Goal: Book appointment/travel/reservation

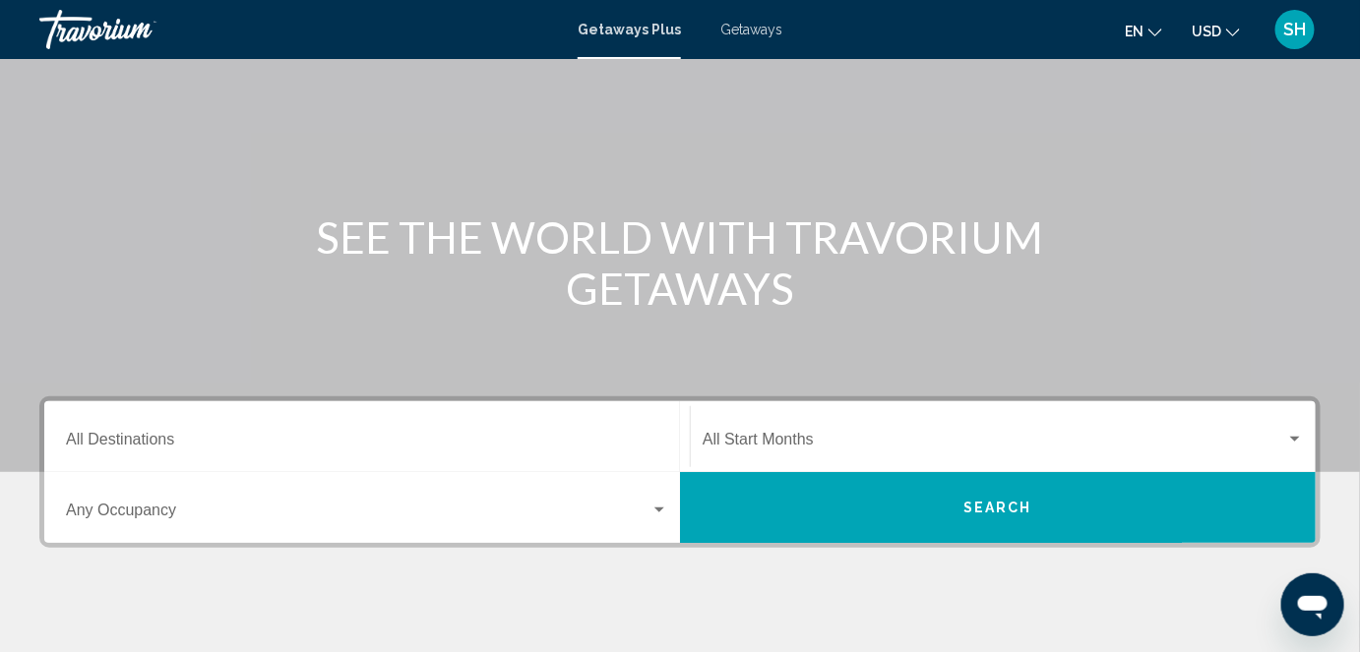
scroll to position [116, 0]
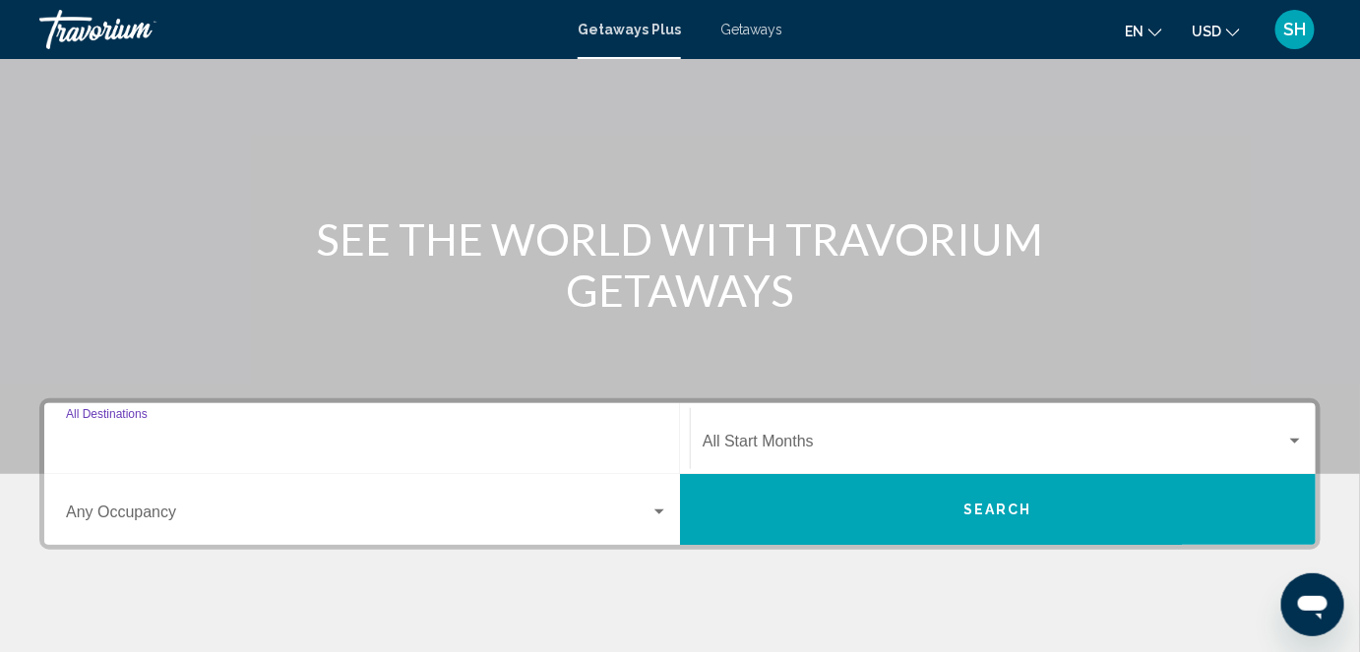
click at [76, 442] on input "Destination All Destinations" at bounding box center [367, 446] width 602 height 18
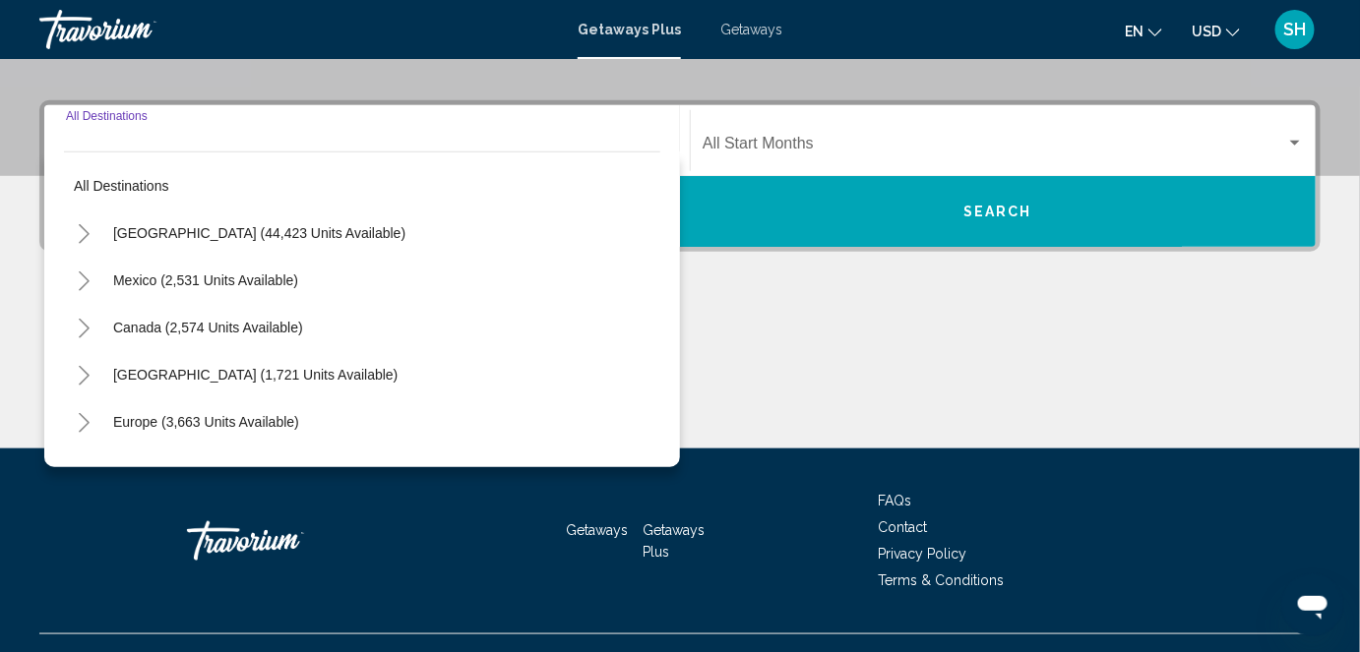
scroll to position [450, 0]
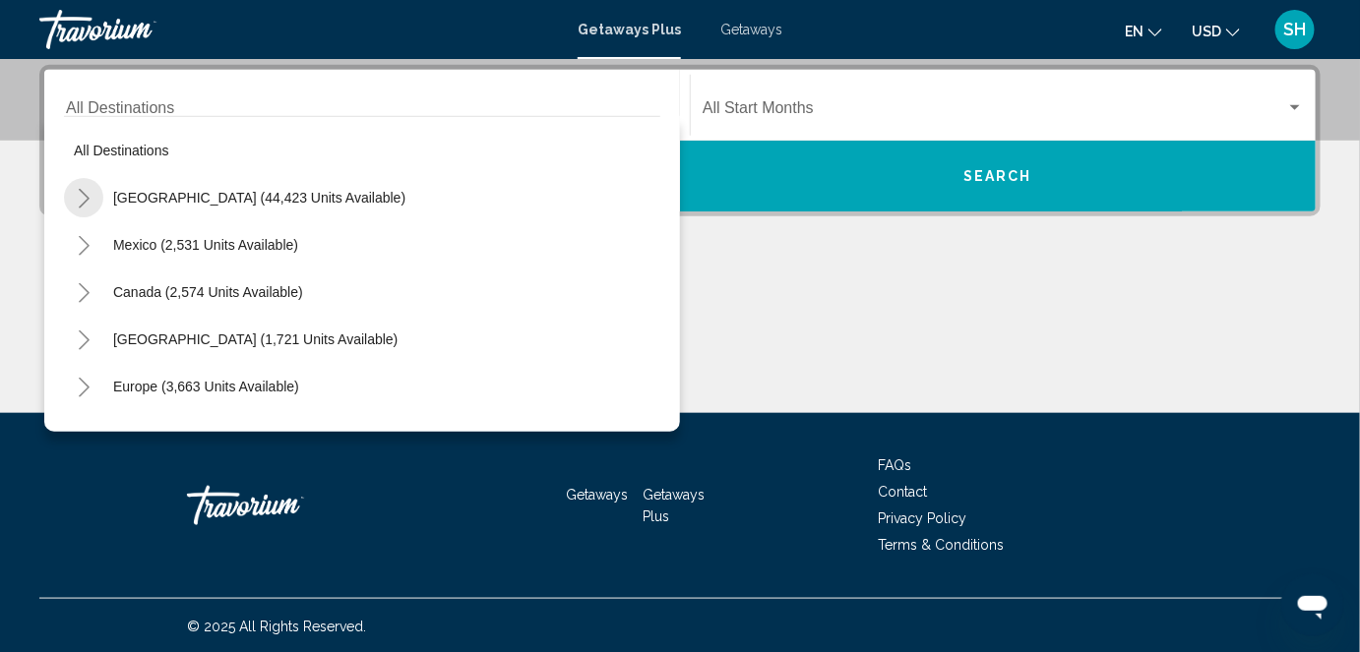
click at [82, 195] on icon "Toggle United States (44,423 units available)" at bounding box center [84, 199] width 15 height 20
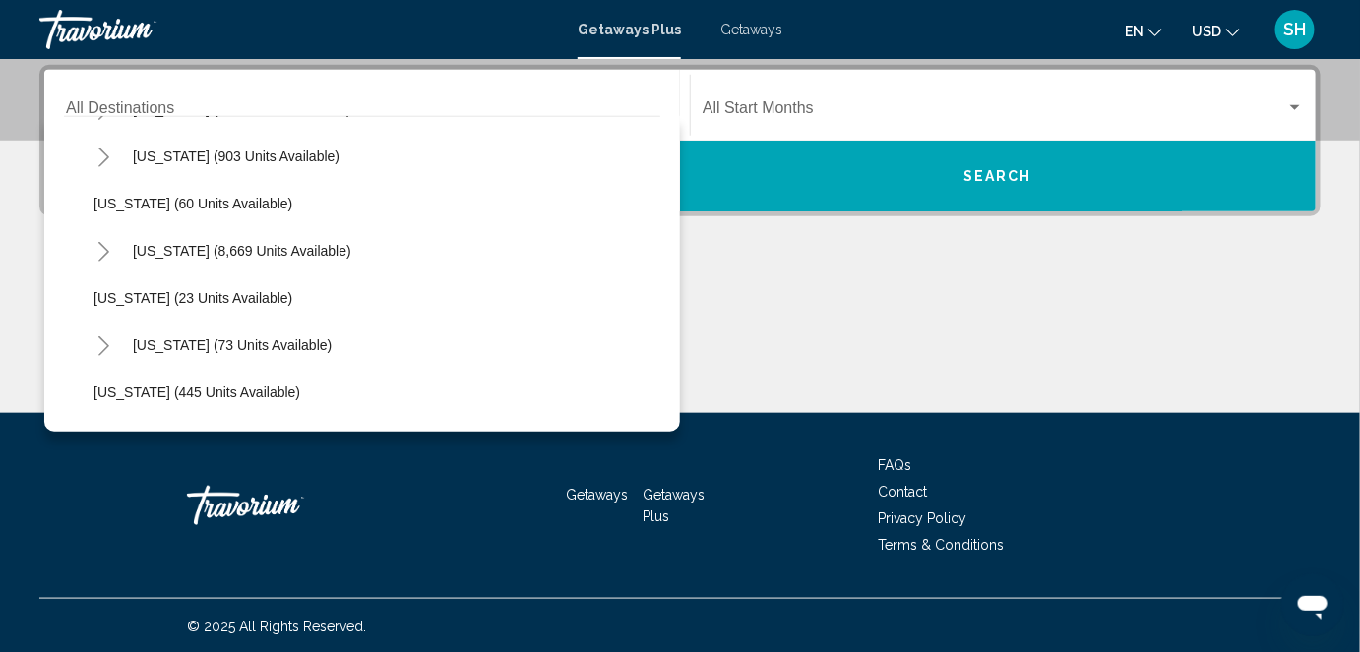
scroll to position [277, 0]
click at [185, 346] on span "[US_STATE] (73 units available)" at bounding box center [232, 345] width 199 height 16
type input "**********"
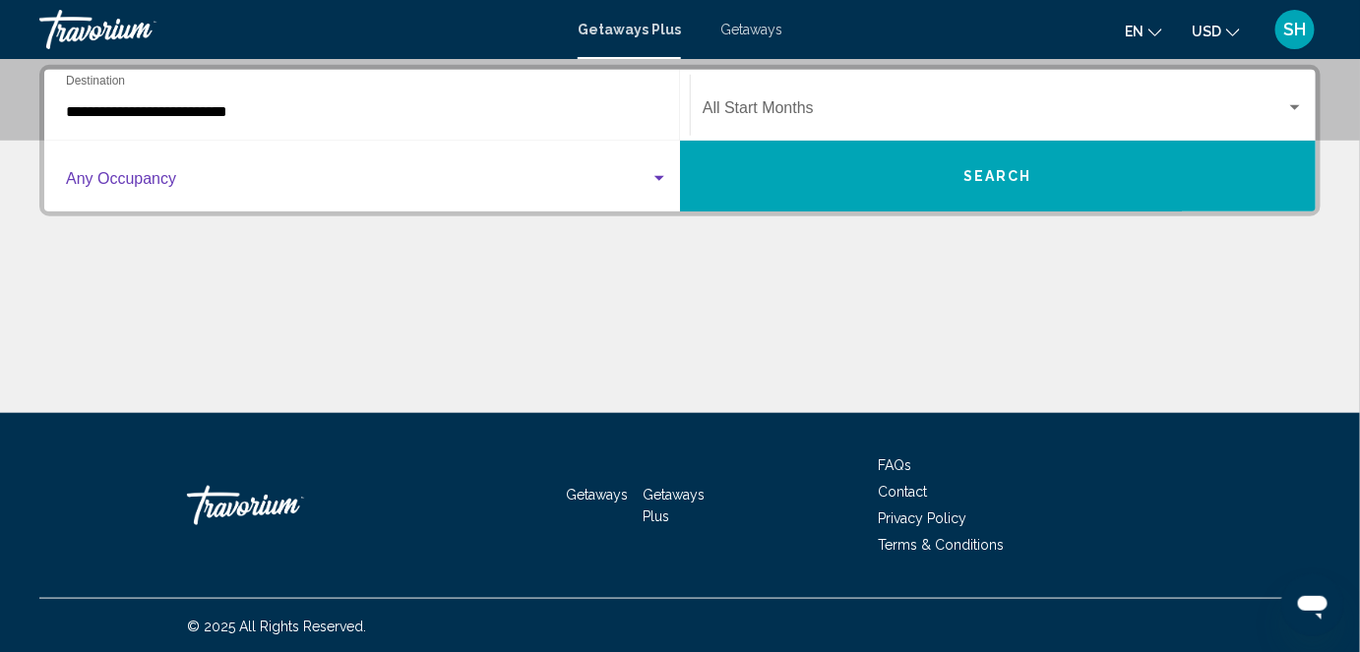
click at [659, 176] on div "Search widget" at bounding box center [659, 178] width 10 height 5
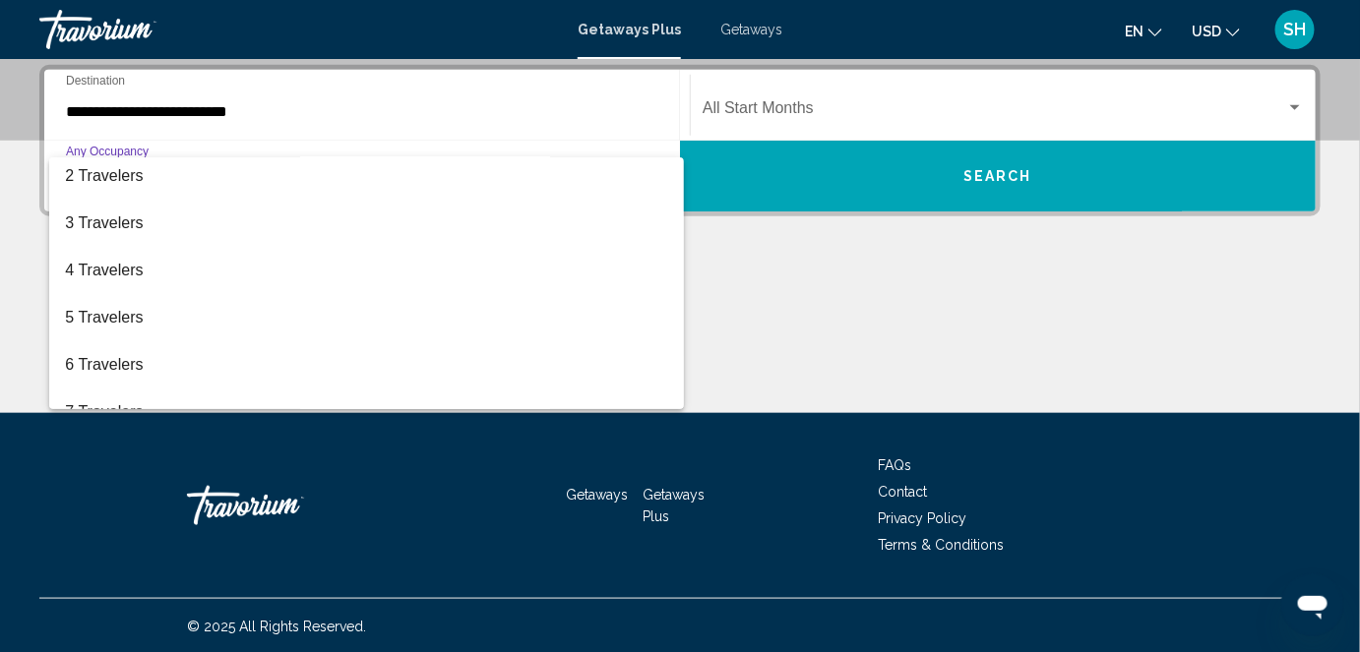
scroll to position [53, 0]
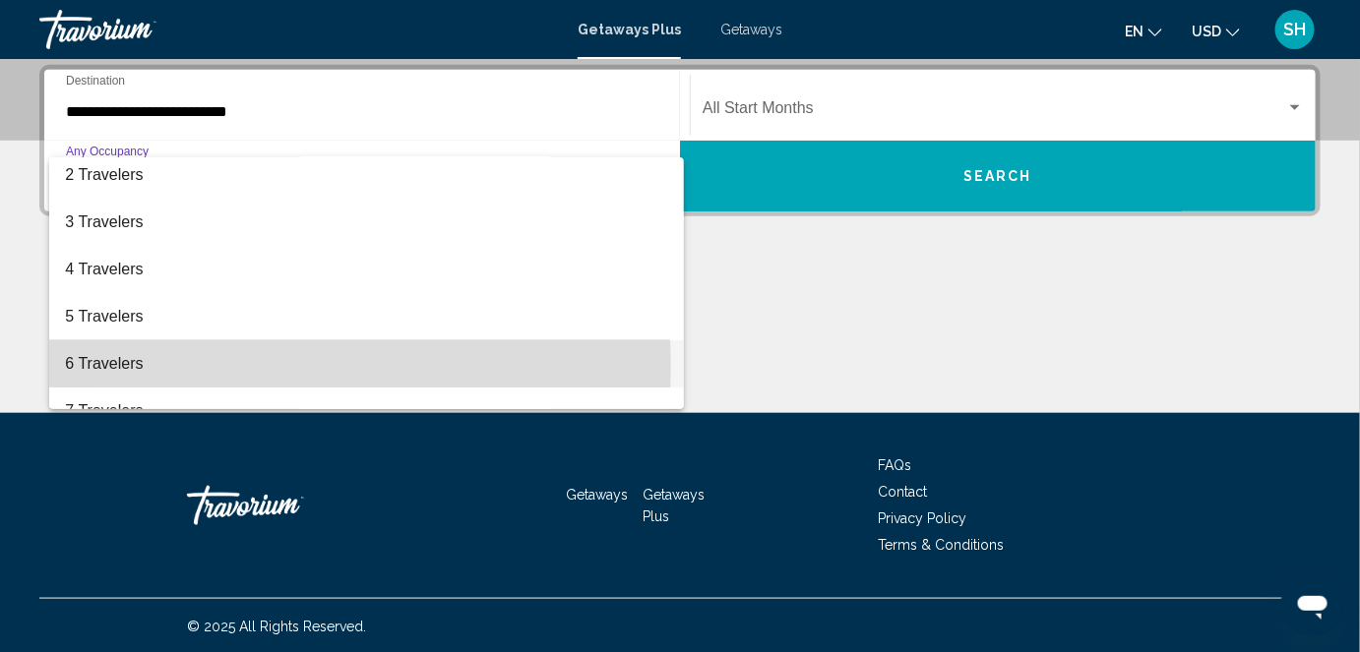
click at [256, 365] on span "6 Travelers" at bounding box center [366, 363] width 603 height 47
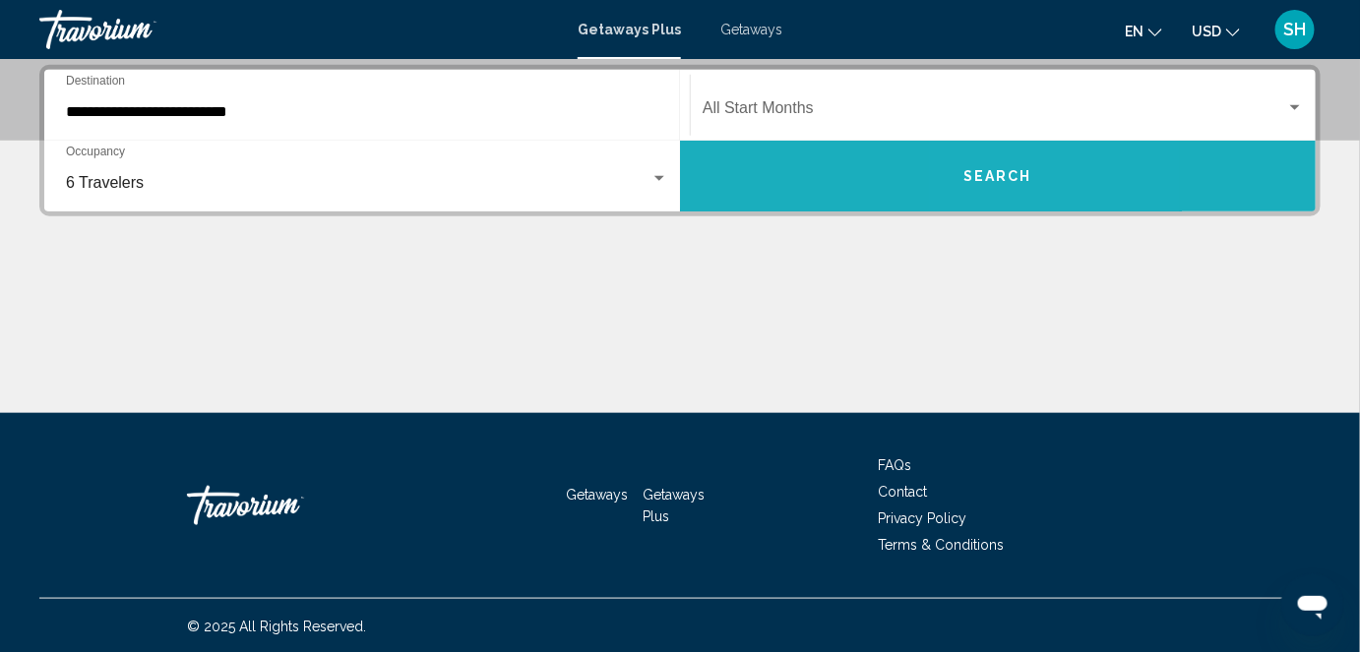
click at [1013, 171] on span "Search" at bounding box center [997, 177] width 69 height 16
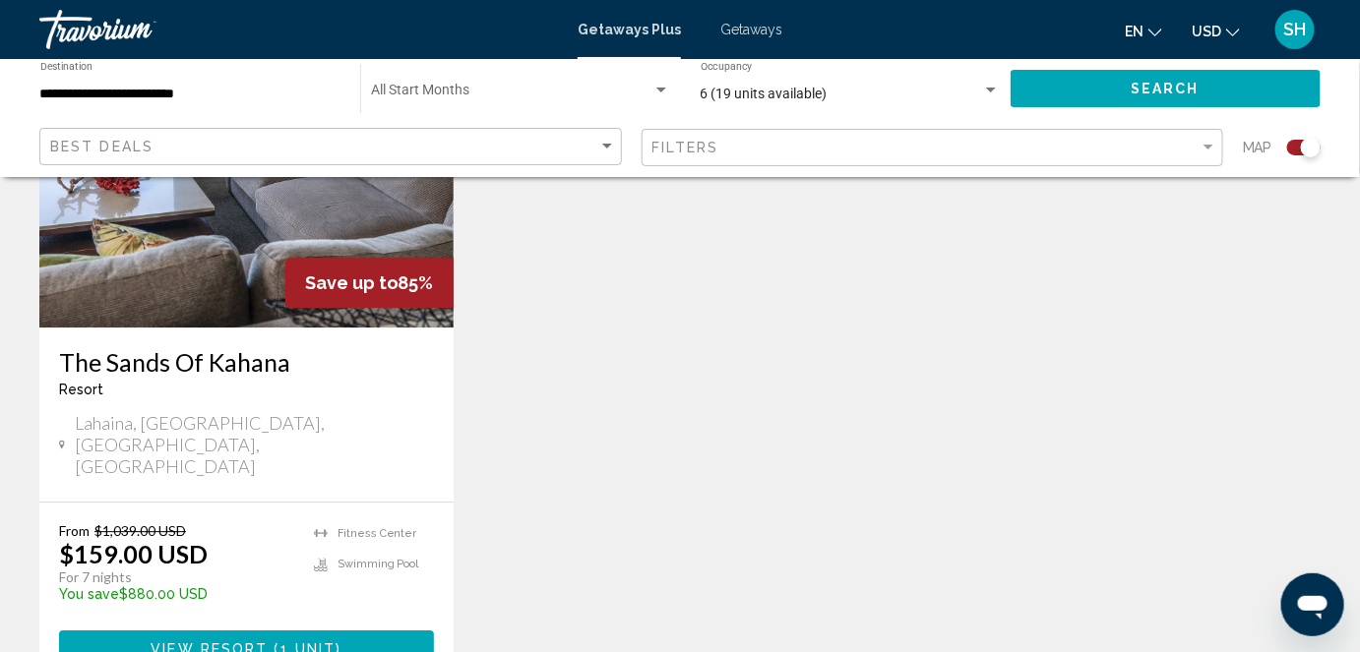
scroll to position [1607, 0]
click at [309, 642] on span "1 unit" at bounding box center [308, 650] width 56 height 16
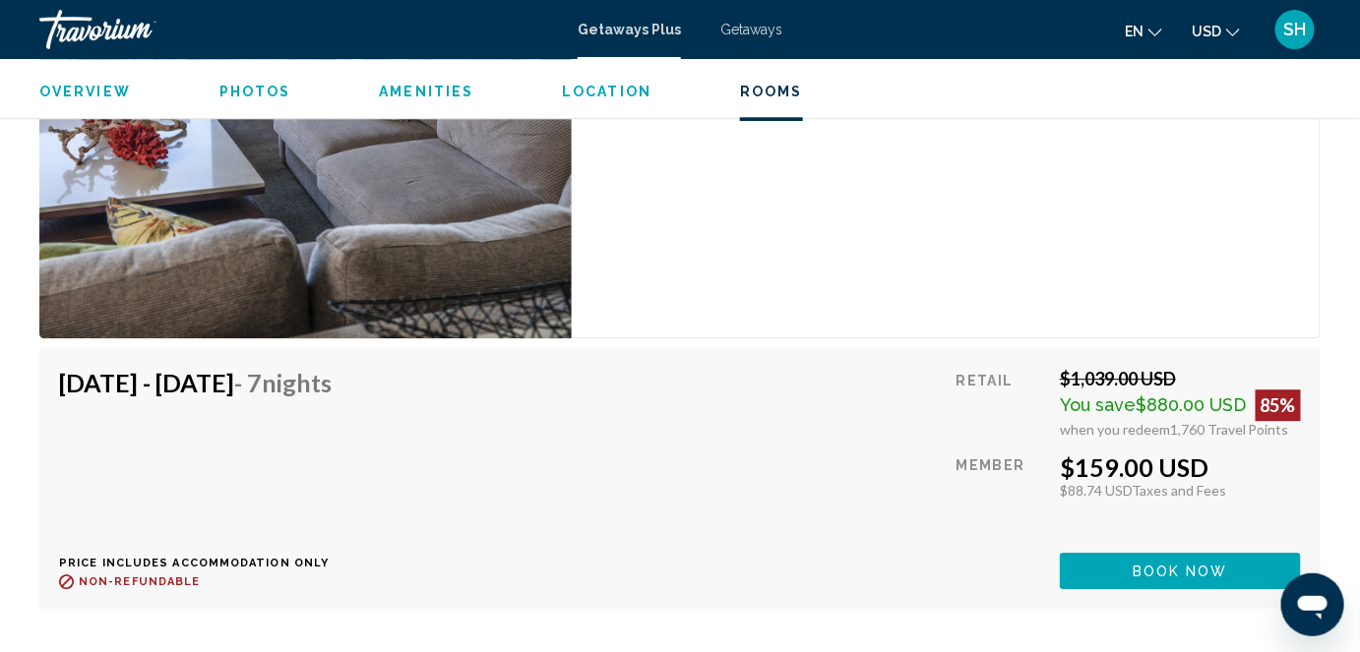
scroll to position [4144, 0]
